Goal: Information Seeking & Learning: Learn about a topic

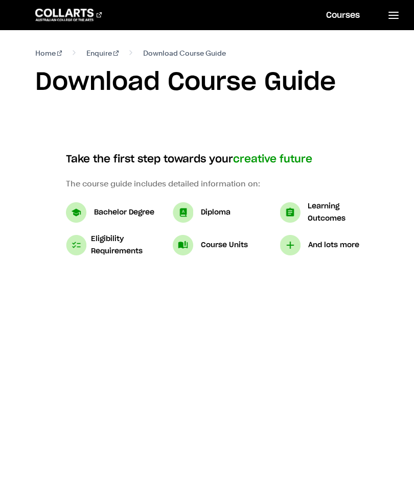
click at [339, 18] on link "Courses" at bounding box center [343, 15] width 58 height 30
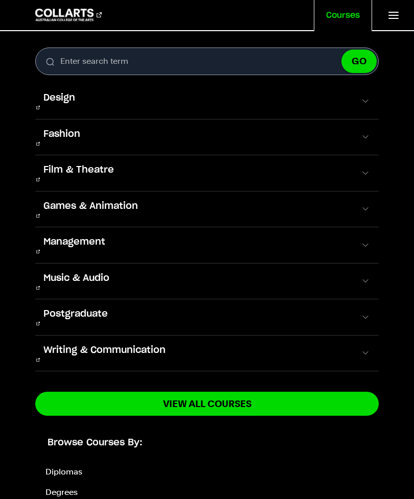
click at [300, 193] on button "Games & Animation" at bounding box center [207, 210] width 344 height 36
click at [364, 204] on span at bounding box center [365, 209] width 10 height 10
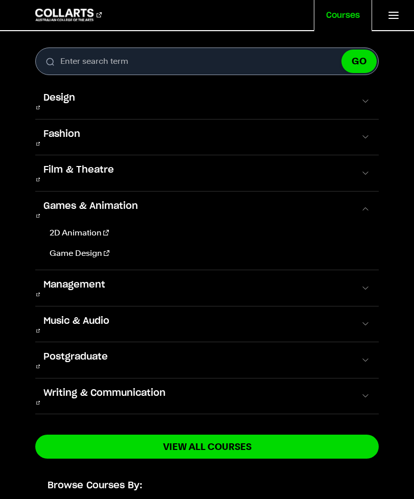
click at [219, 101] on button "Design" at bounding box center [207, 101] width 344 height 36
click at [361, 102] on span at bounding box center [365, 101] width 10 height 10
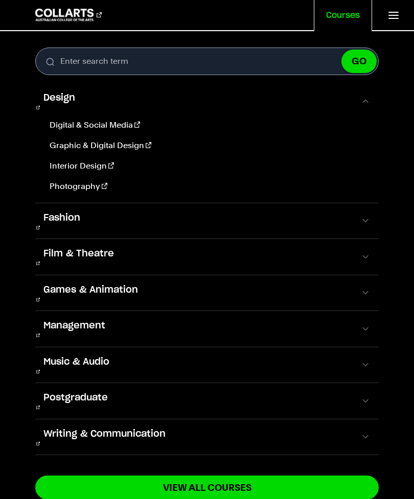
click at [222, 383] on button "Postgraduate" at bounding box center [207, 401] width 344 height 36
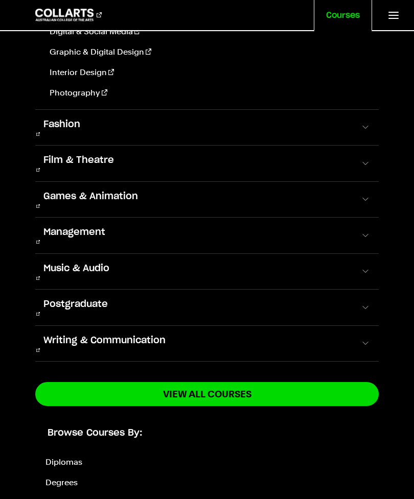
scroll to position [93, 0]
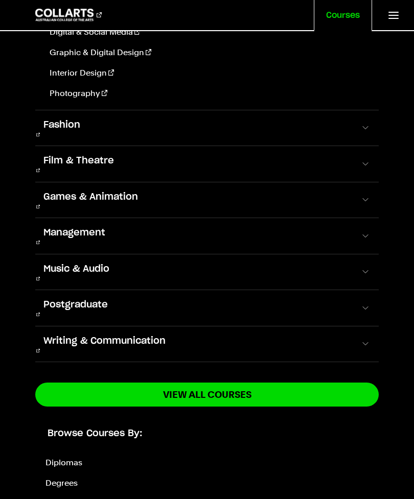
click at [357, 290] on button "Postgraduate" at bounding box center [207, 308] width 344 height 36
click at [361, 339] on span at bounding box center [365, 344] width 10 height 10
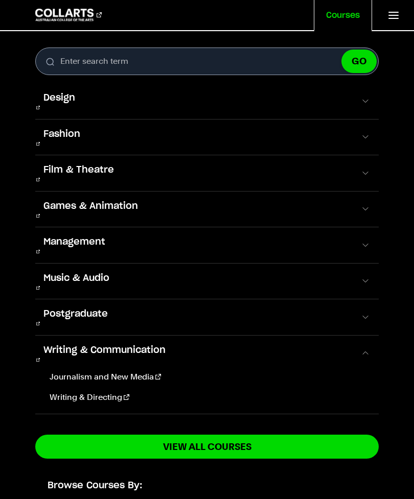
scroll to position [0, 0]
click at [360, 98] on span at bounding box center [365, 101] width 10 height 10
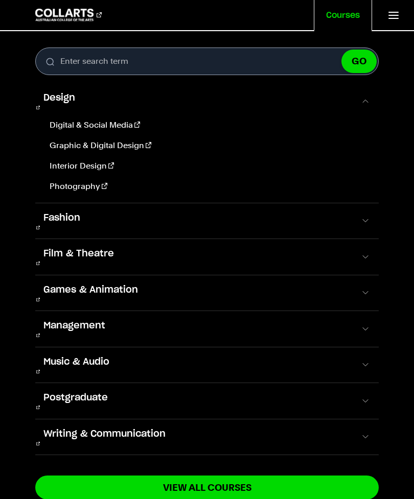
click at [189, 140] on link "Graphic & Digital Design" at bounding box center [207, 146] width 325 height 12
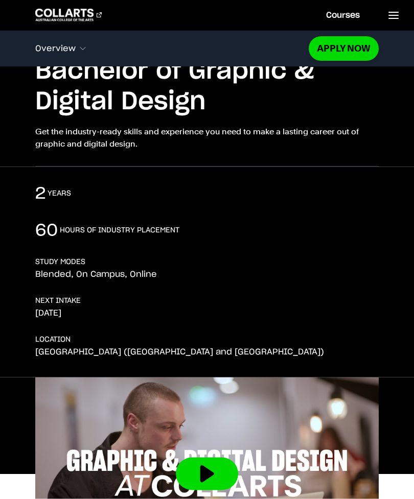
scroll to position [39, 0]
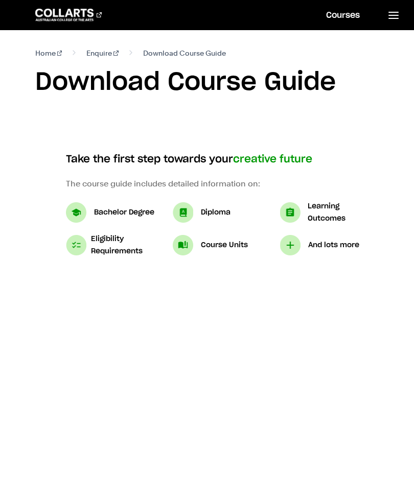
click at [353, 17] on link "Courses" at bounding box center [343, 15] width 58 height 30
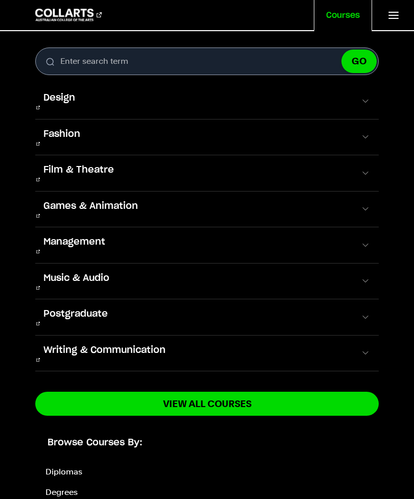
click at [348, 89] on button "Design" at bounding box center [207, 101] width 344 height 36
click at [352, 192] on button "Games & Animation" at bounding box center [207, 210] width 344 height 36
click at [372, 192] on button "Games & Animation" at bounding box center [207, 210] width 344 height 36
click at [361, 204] on span at bounding box center [365, 209] width 10 height 10
